Goal: Information Seeking & Learning: Learn about a topic

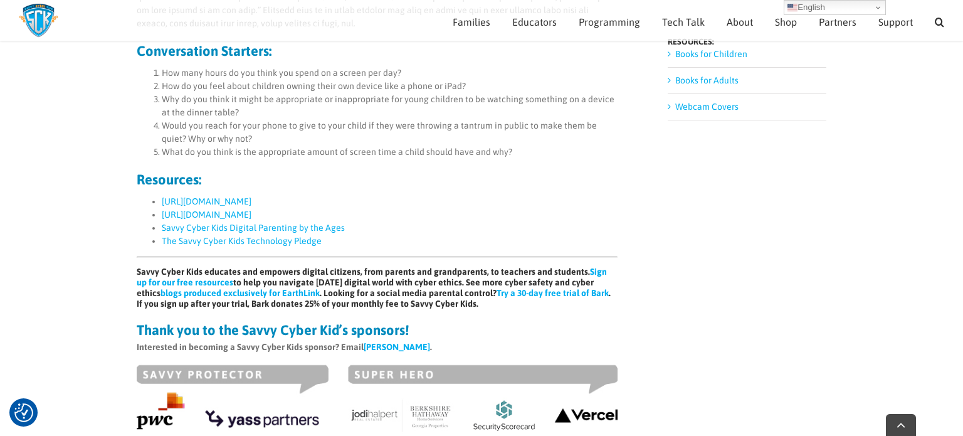
scroll to position [1211, 0]
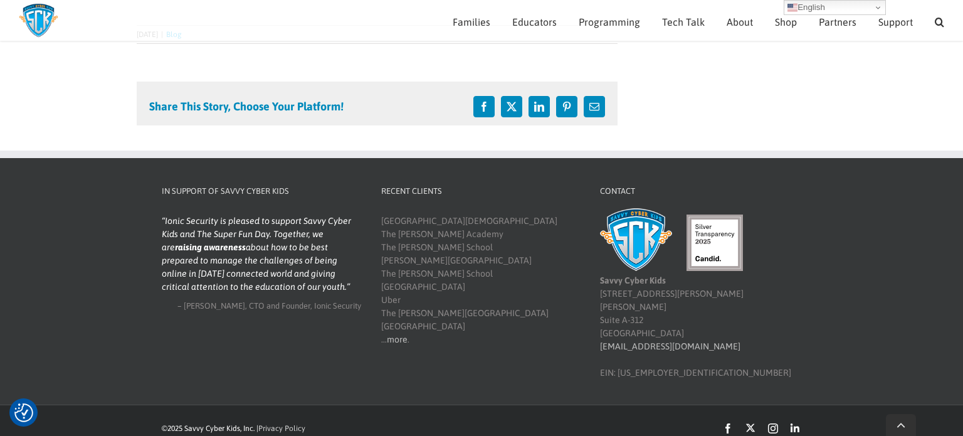
click at [632, 244] on img at bounding box center [636, 239] width 72 height 63
click at [39, 20] on img at bounding box center [38, 20] width 39 height 34
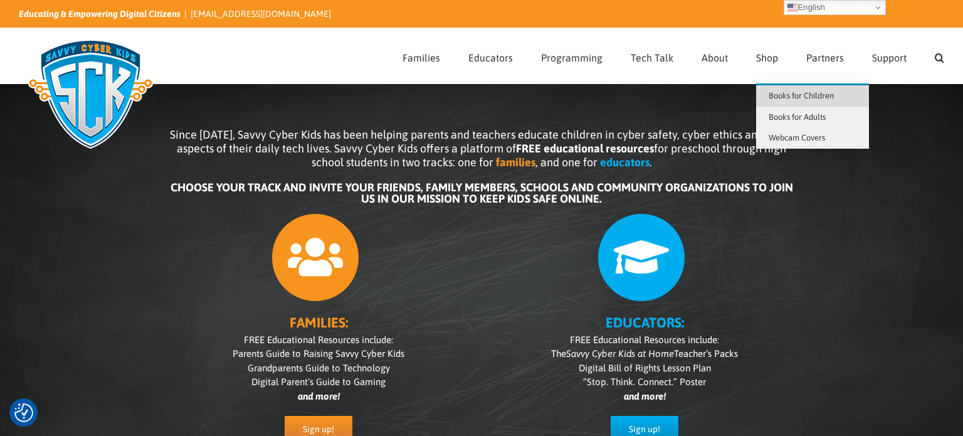
click at [795, 95] on span "Books for Children" at bounding box center [800, 95] width 65 height 9
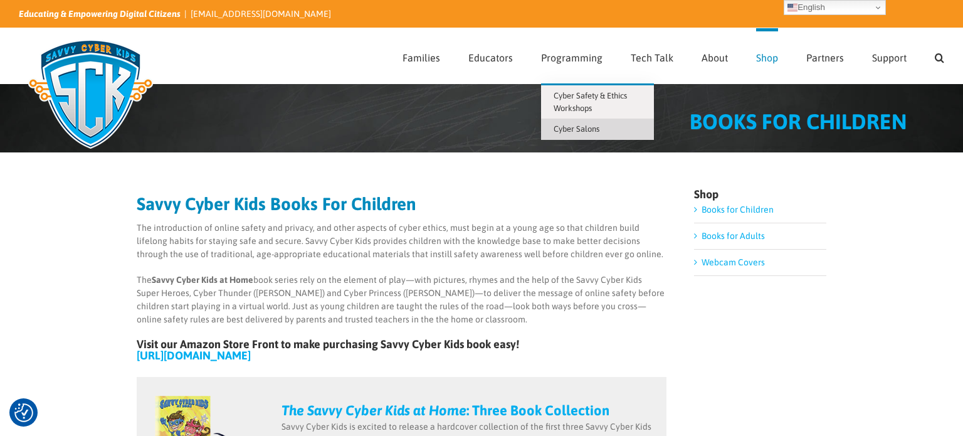
click at [590, 126] on span "Cyber Salons" at bounding box center [576, 128] width 46 height 9
